Goal: Task Accomplishment & Management: Use online tool/utility

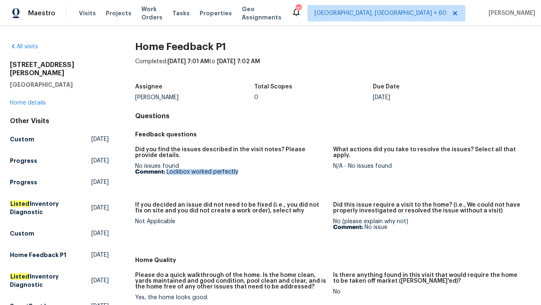
drag, startPoint x: 167, startPoint y: 171, endPoint x: 284, endPoint y: 171, distance: 116.7
click at [284, 171] on p "Comment: Lockbox worked perfectly" at bounding box center [231, 172] width 192 height 6
copy p "Lockbox worked perfectly"
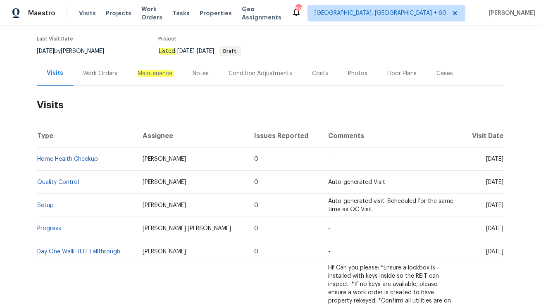
scroll to position [65, 0]
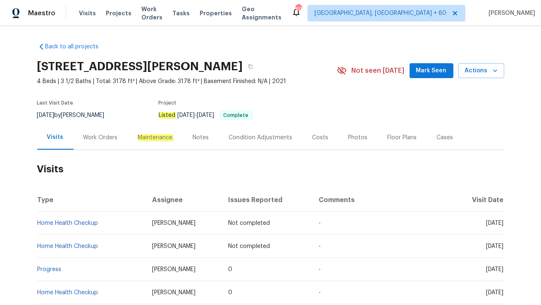
scroll to position [56, 0]
